Goal: Task Accomplishment & Management: Manage account settings

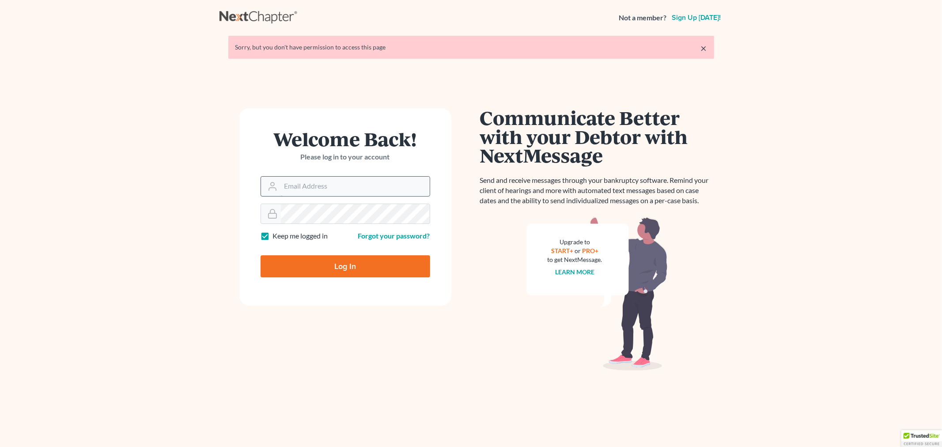
click at [347, 183] on input "Email Address" at bounding box center [355, 186] width 149 height 19
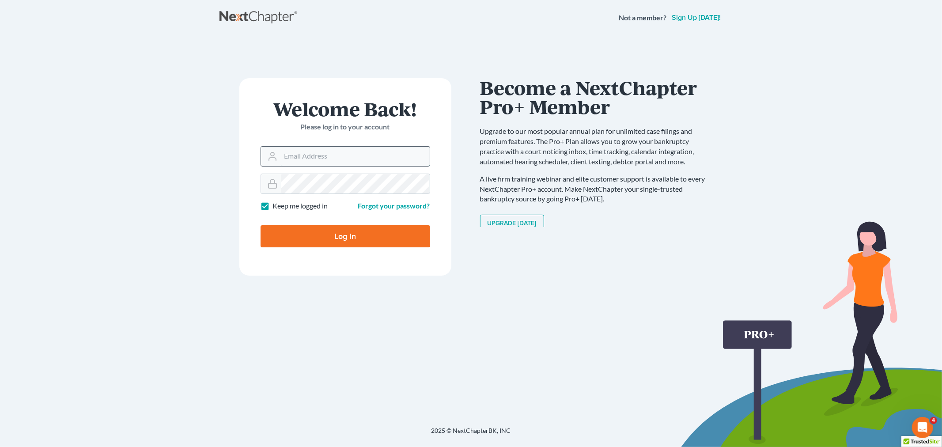
type input "[PERSON_NAME][EMAIL_ADDRESS][DOMAIN_NAME]"
click at [390, 245] on input "Log In" at bounding box center [346, 236] width 170 height 22
type input "Thinking..."
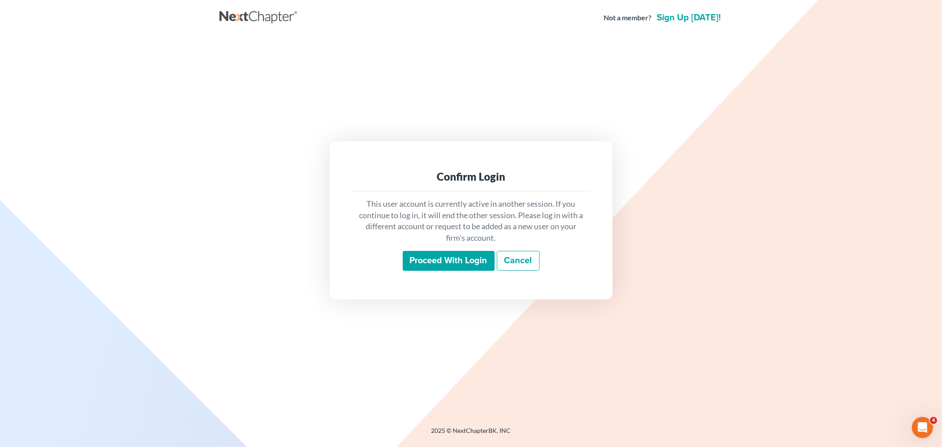
click at [446, 271] on div "This user account is currently active in another session. If you continue to lo…" at bounding box center [471, 234] width 240 height 87
click at [446, 266] on input "Proceed with login" at bounding box center [449, 261] width 92 height 20
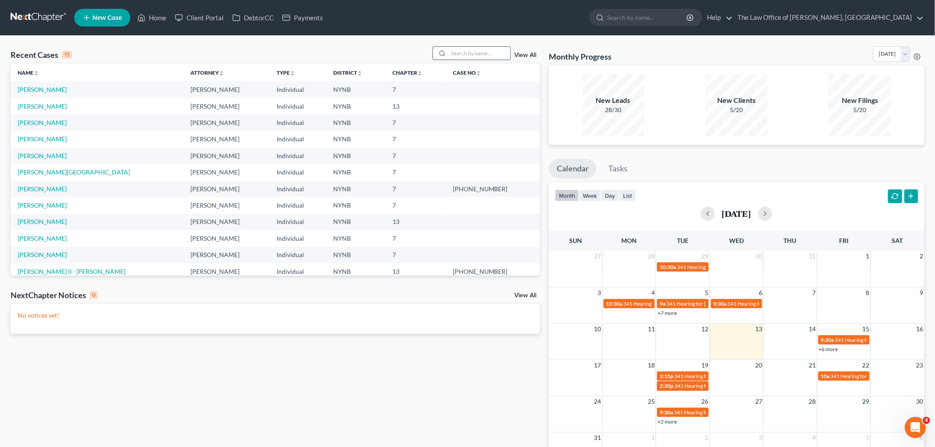
click at [475, 55] on input "search" at bounding box center [479, 53] width 62 height 13
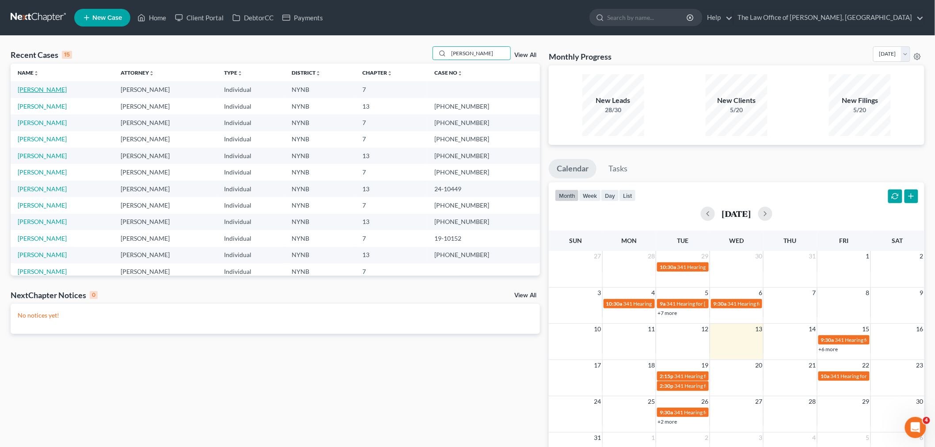
type input "jason"
click at [50, 89] on link "Gibbon, Jason" at bounding box center [42, 90] width 49 height 8
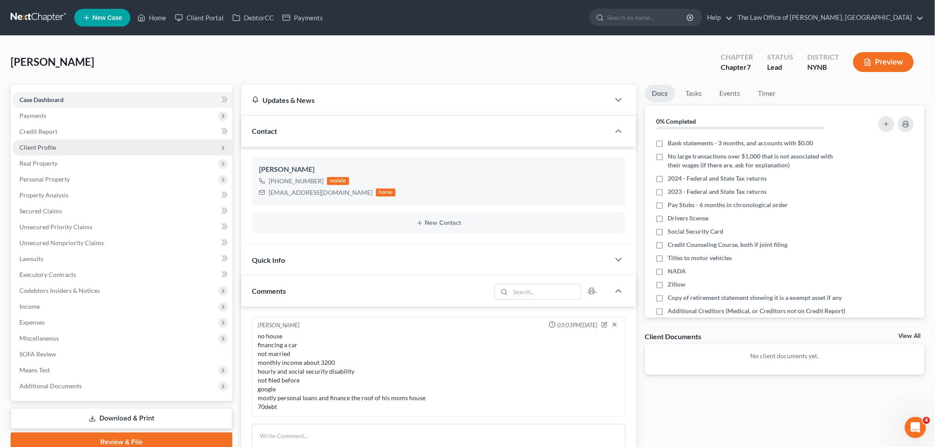
click at [47, 147] on span "Client Profile" at bounding box center [37, 148] width 37 height 8
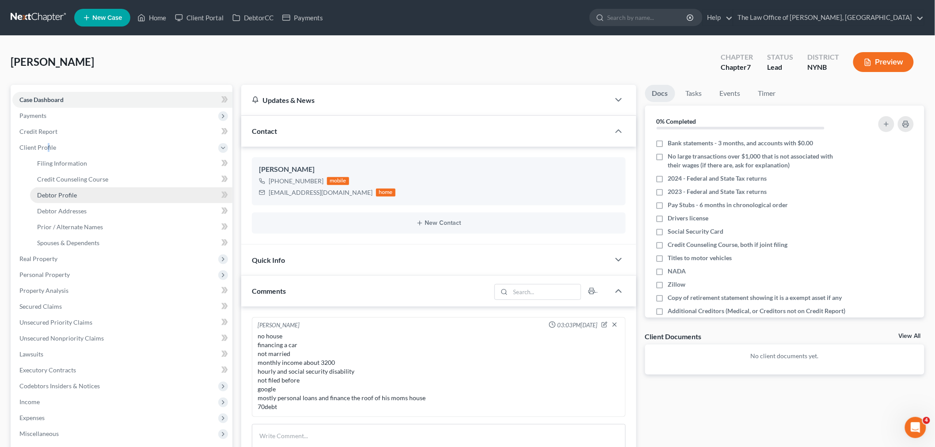
drag, startPoint x: 58, startPoint y: 193, endPoint x: 72, endPoint y: 190, distance: 13.6
click at [59, 192] on span "Debtor Profile" at bounding box center [57, 195] width 40 height 8
select select "0"
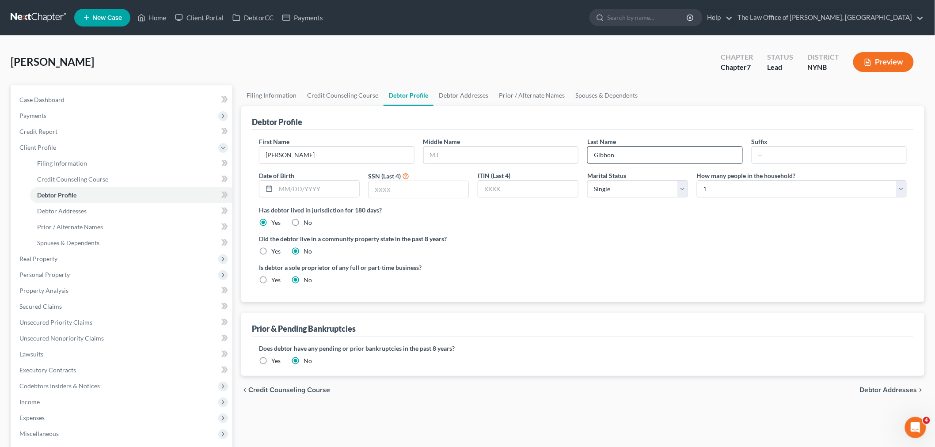
drag, startPoint x: 628, startPoint y: 153, endPoint x: 604, endPoint y: 159, distance: 25.0
click at [604, 159] on input "Gibbon" at bounding box center [665, 155] width 155 height 17
type input "Gibson"
click at [610, 245] on div "Did the debtor live in a community property state in the past 8 years? Yes No" at bounding box center [583, 245] width 648 height 22
click at [106, 147] on span "Client Profile" at bounding box center [122, 148] width 220 height 16
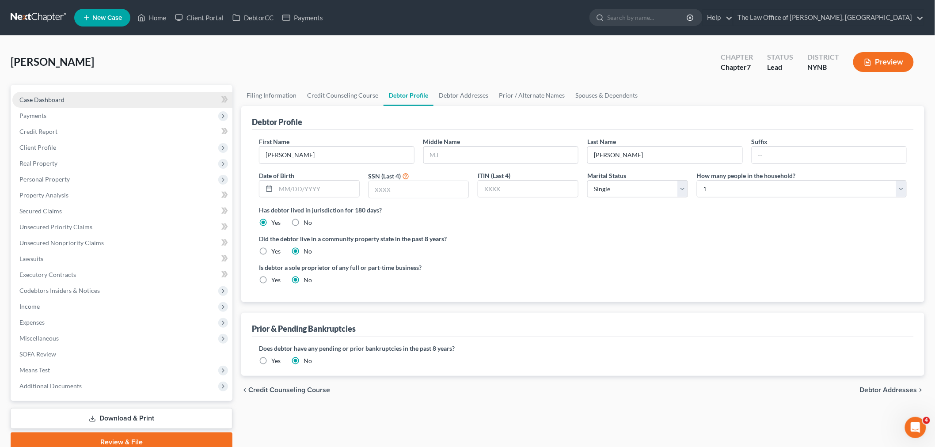
click at [44, 92] on link "Case Dashboard" at bounding box center [122, 100] width 220 height 16
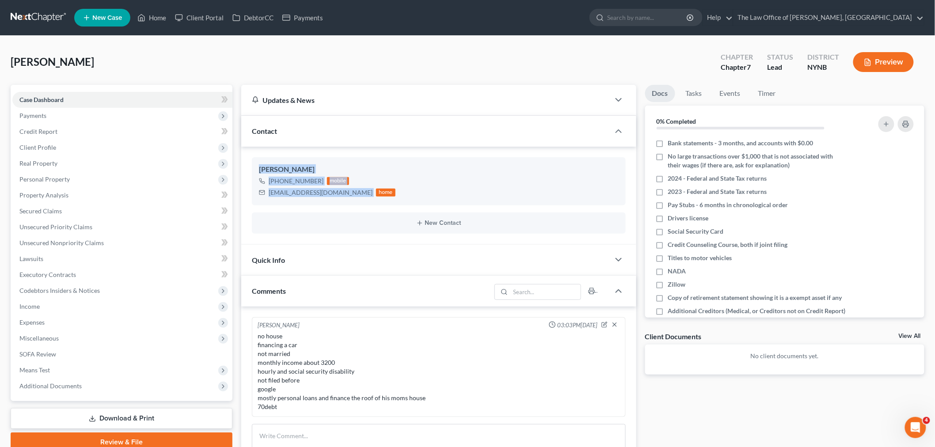
drag, startPoint x: 308, startPoint y: 187, endPoint x: 244, endPoint y: 169, distance: 67.0
click at [244, 169] on div "Jason Gibson +1 (518) 928-7616 mobile 1jasong@gmail.com home New Contact" at bounding box center [438, 196] width 395 height 98
copy div "Jason Gibson +1 (518) 928-7616 mobile 1jasong@gmail.com"
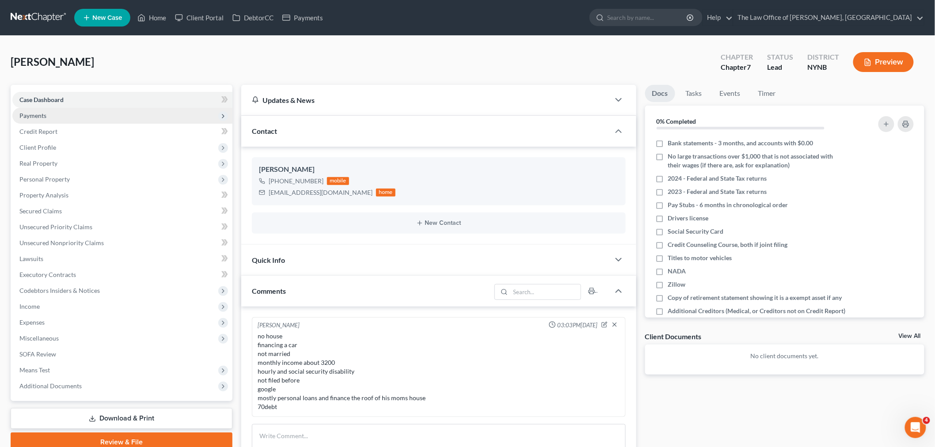
click at [45, 121] on span "Payments" at bounding box center [122, 116] width 220 height 16
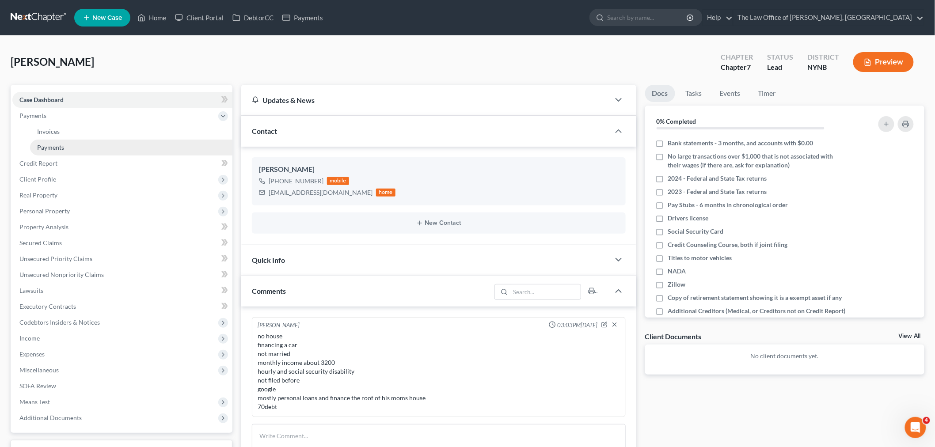
click at [53, 142] on link "Payments" at bounding box center [131, 148] width 202 height 16
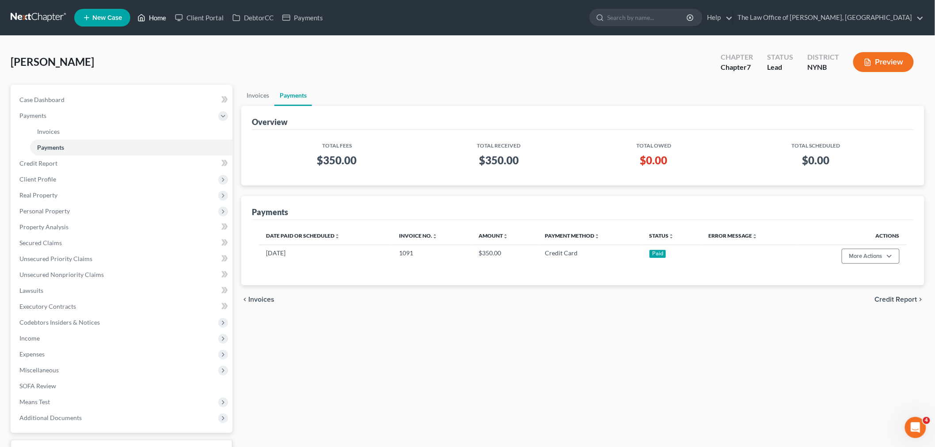
click at [159, 15] on link "Home" at bounding box center [152, 18] width 38 height 16
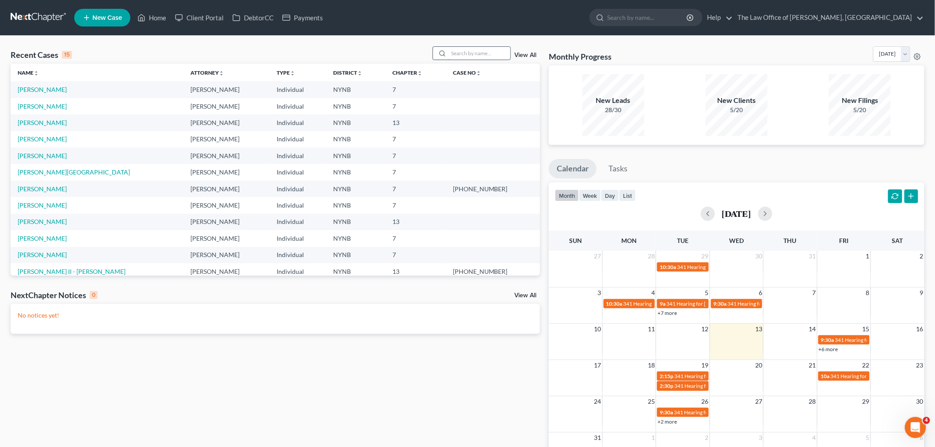
click at [489, 54] on input "search" at bounding box center [479, 53] width 62 height 13
click at [473, 53] on input "search" at bounding box center [479, 53] width 62 height 13
type input "riley"
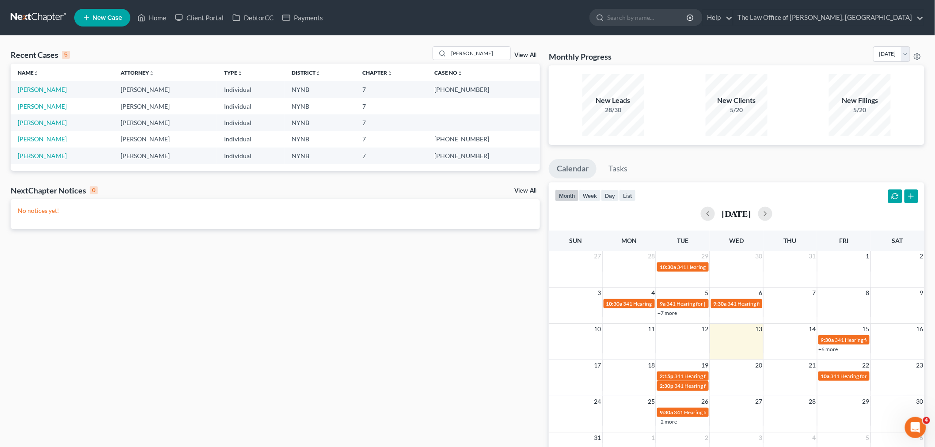
click at [55, 94] on td "Riley, Shannon" at bounding box center [62, 89] width 103 height 16
click at [42, 87] on link "Riley, Shannon" at bounding box center [42, 90] width 49 height 8
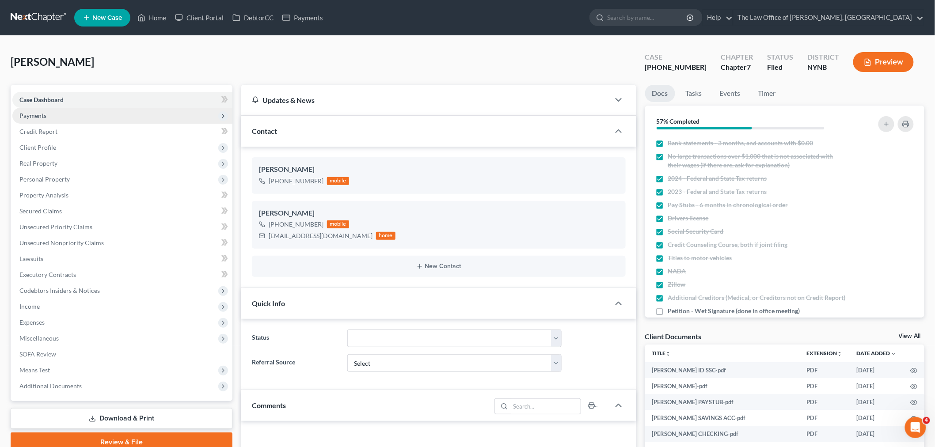
click at [34, 113] on span "Payments" at bounding box center [32, 116] width 27 height 8
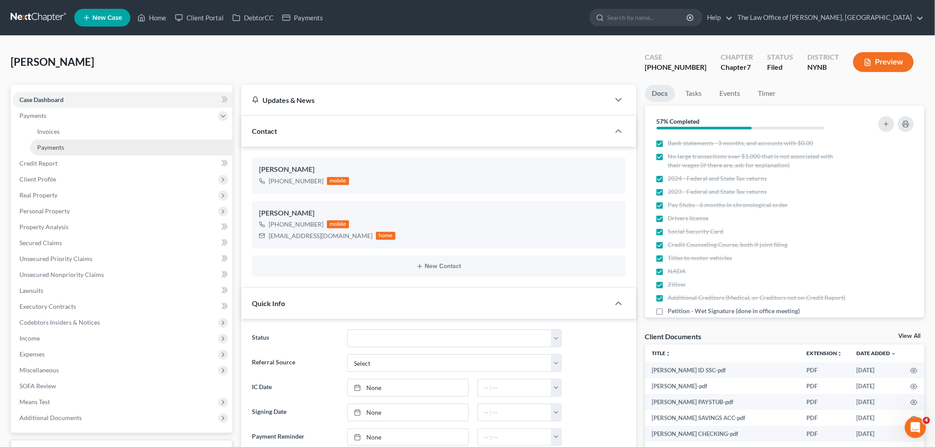
scroll to position [401, 0]
click at [54, 151] on link "Payments" at bounding box center [131, 148] width 202 height 16
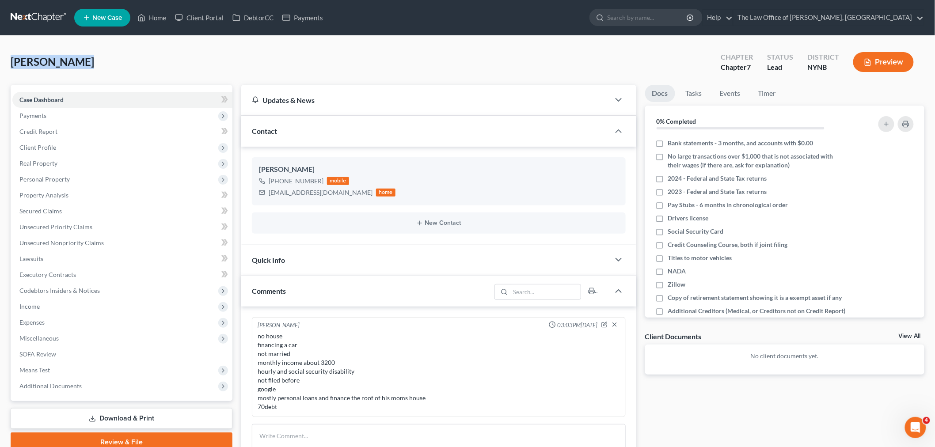
drag, startPoint x: 78, startPoint y: 59, endPoint x: 10, endPoint y: 59, distance: 68.5
click at [0, 63] on div "[PERSON_NAME] Upgraded Chapter Chapter 7 Status Lead District NYNB Preview Peti…" at bounding box center [467, 431] width 935 height 791
copy span "[PERSON_NAME]"
